Goal: Task Accomplishment & Management: Use online tool/utility

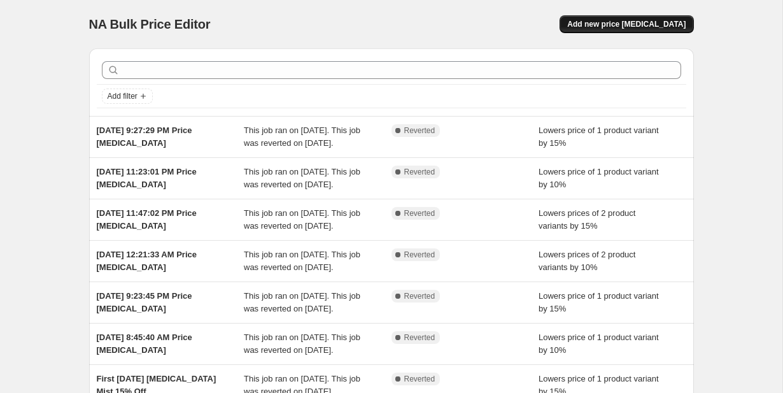
click at [618, 21] on span "Add new price [MEDICAL_DATA]" at bounding box center [626, 24] width 118 height 10
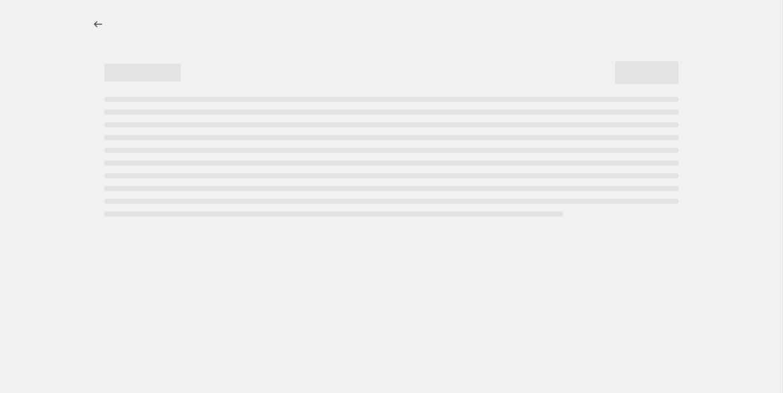
select select "percentage"
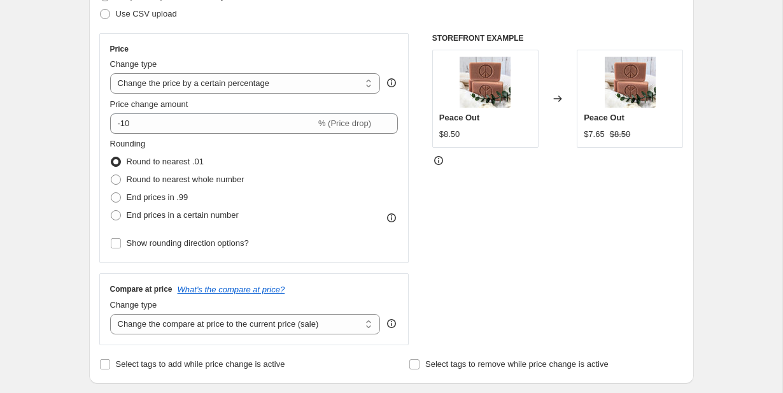
scroll to position [205, 0]
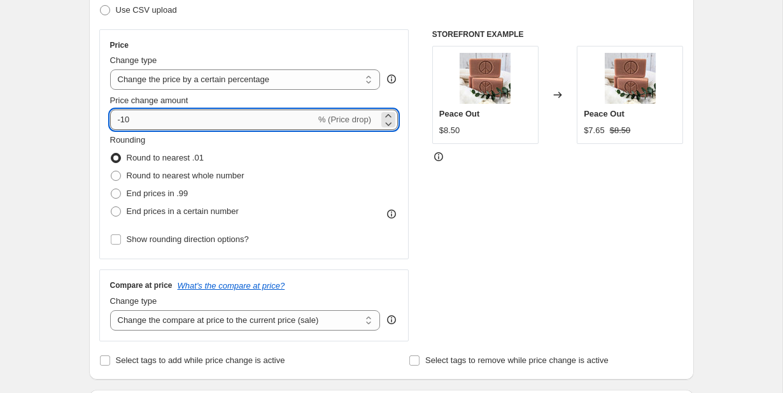
click at [152, 124] on input "-10" at bounding box center [213, 119] width 206 height 20
type input "-1"
type input "-25"
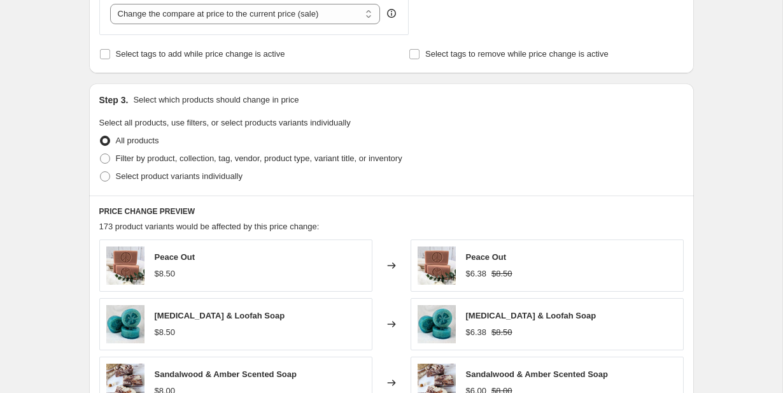
scroll to position [514, 0]
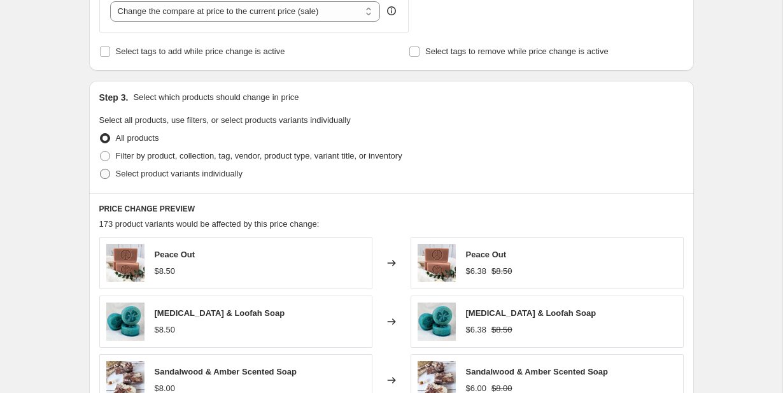
click at [104, 173] on span at bounding box center [105, 174] width 10 height 10
click at [101, 169] on input "Select product variants individually" at bounding box center [100, 169] width 1 height 1
radio input "true"
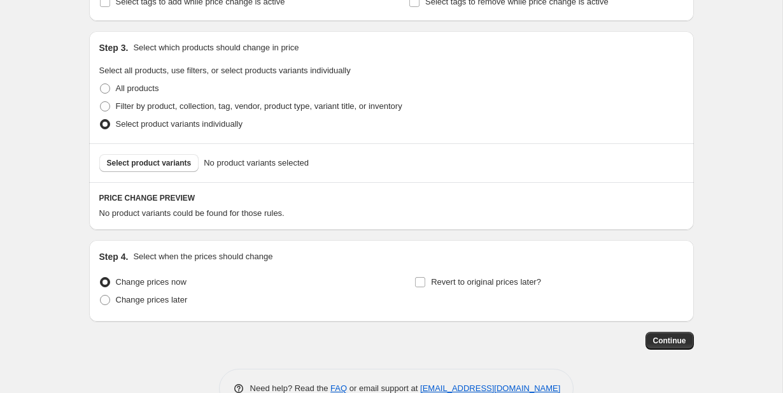
scroll to position [565, 0]
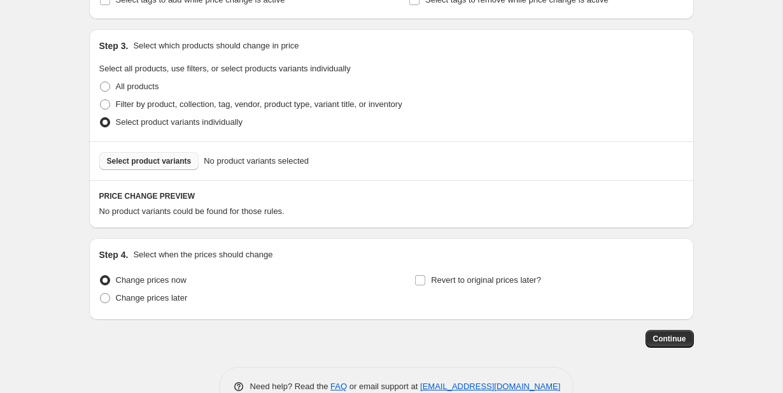
click at [134, 164] on span "Select product variants" at bounding box center [149, 161] width 85 height 10
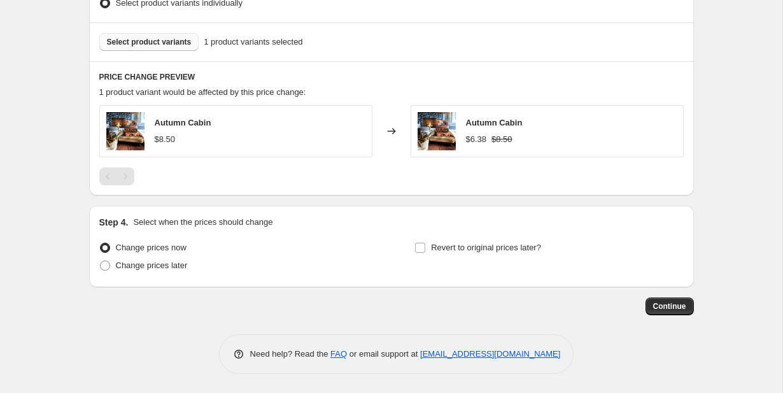
scroll to position [684, 0]
click at [668, 307] on span "Continue" at bounding box center [669, 306] width 33 height 10
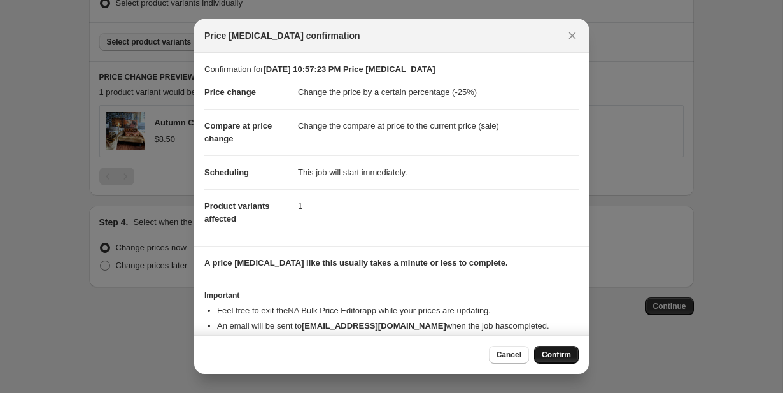
click at [555, 350] on span "Confirm" at bounding box center [556, 354] width 29 height 10
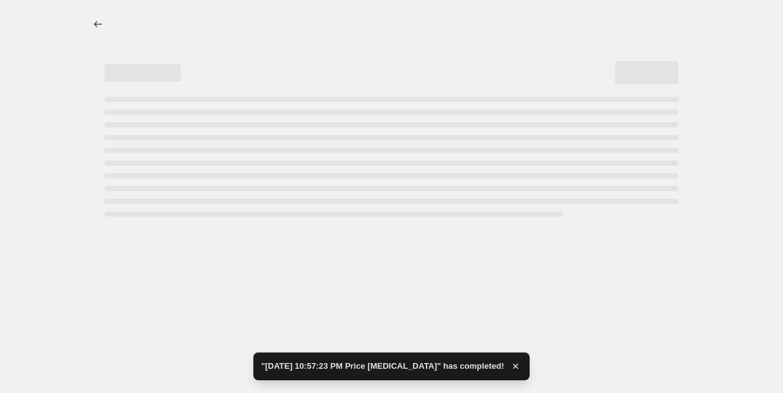
select select "percentage"
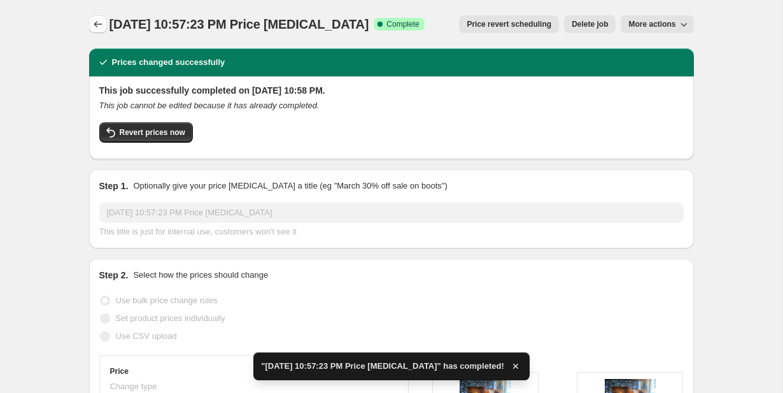
click at [95, 24] on icon "Price change jobs" at bounding box center [98, 24] width 8 height 6
